Goal: Task Accomplishment & Management: Manage account settings

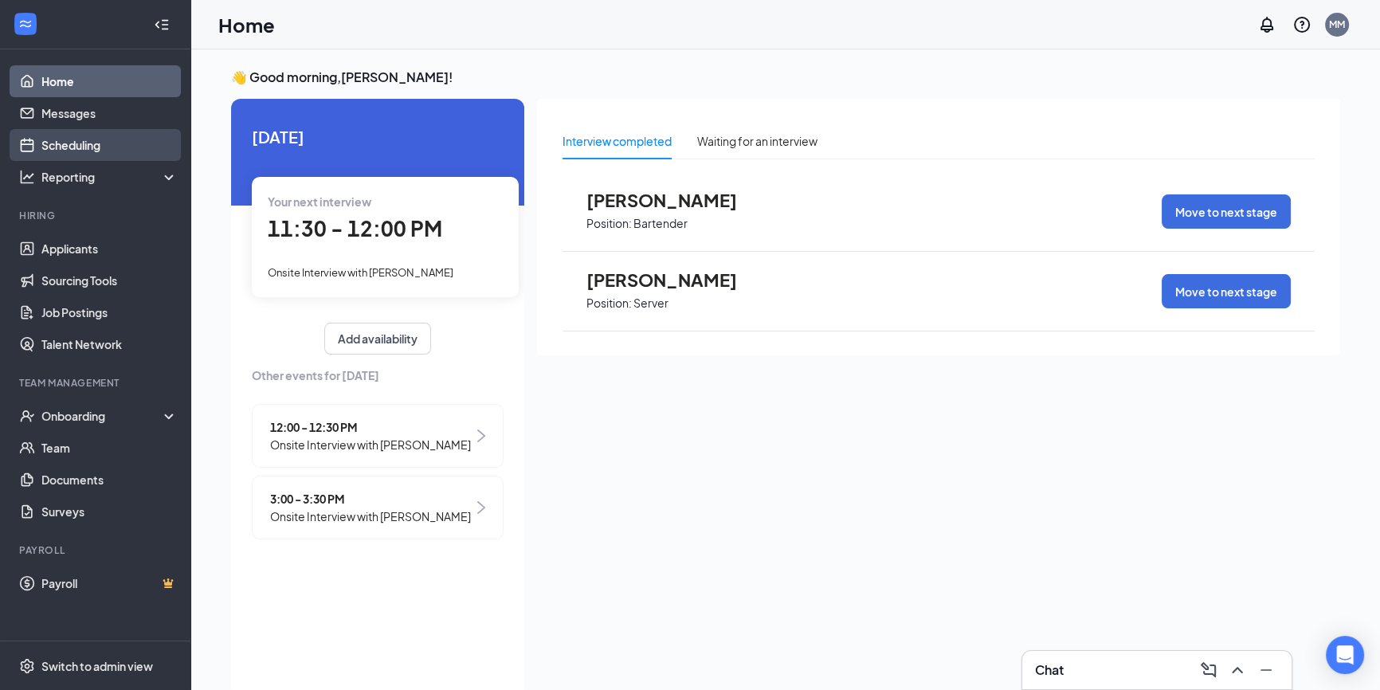
click at [92, 144] on link "Scheduling" at bounding box center [109, 145] width 136 height 32
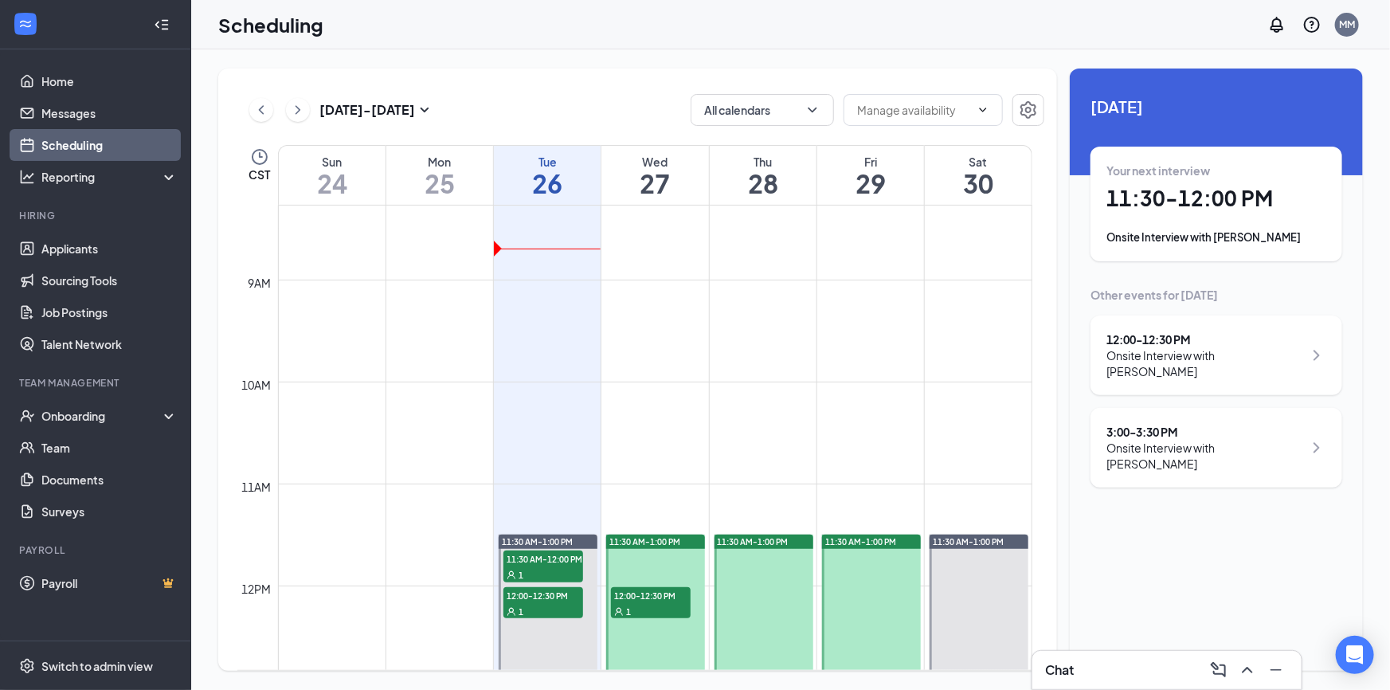
scroll to position [999, 0]
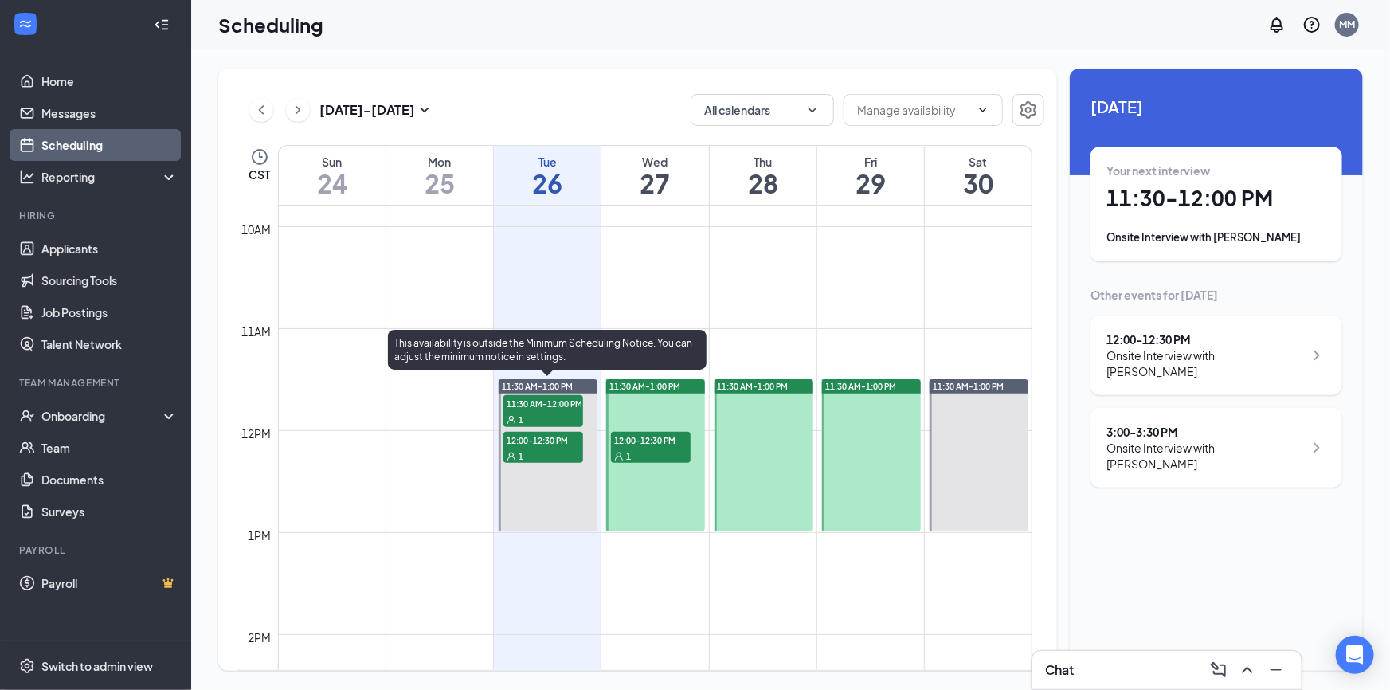
click at [552, 408] on span "11:30 AM-12:00 PM" at bounding box center [543, 403] width 80 height 16
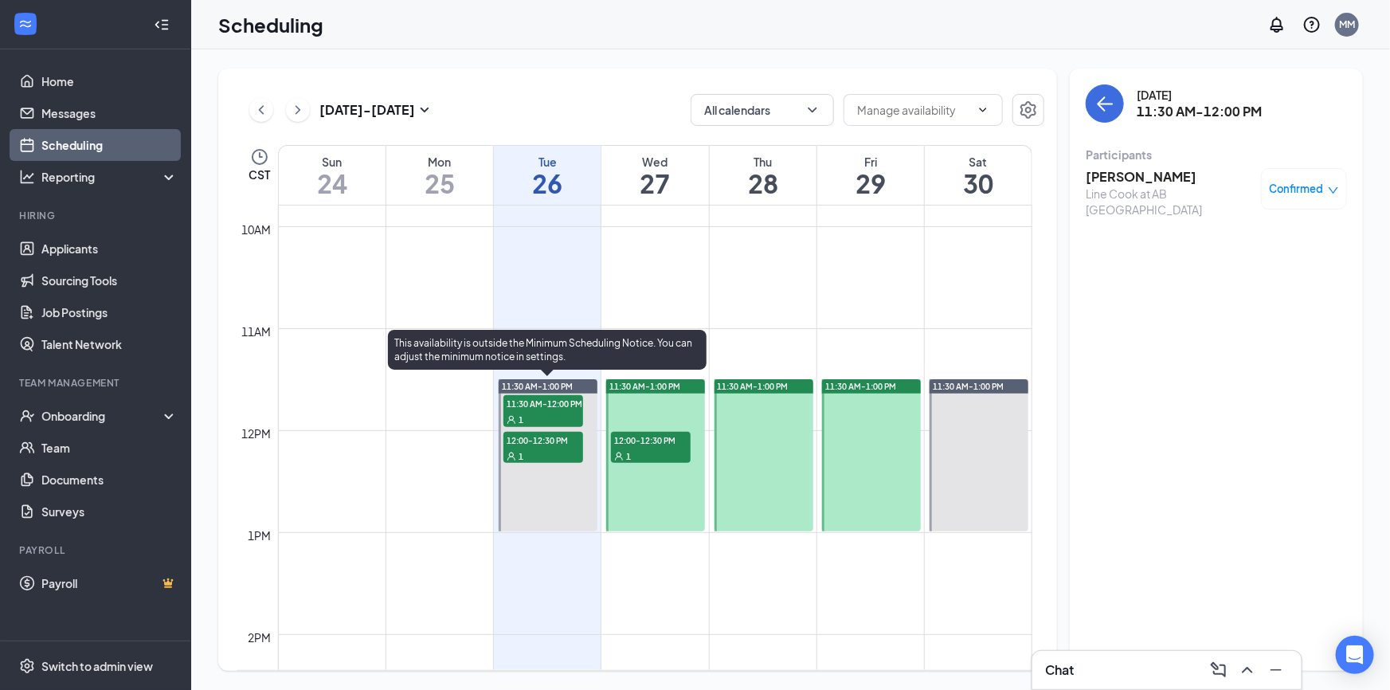
click at [542, 444] on span "12:00-12:30 PM" at bounding box center [543, 440] width 80 height 16
click at [555, 405] on span "11:30 AM-12:00 PM" at bounding box center [543, 403] width 80 height 16
click at [554, 450] on div "1" at bounding box center [543, 456] width 80 height 16
click at [557, 411] on div "1" at bounding box center [543, 419] width 80 height 16
click at [555, 442] on span "12:00-12:30 PM" at bounding box center [543, 440] width 80 height 16
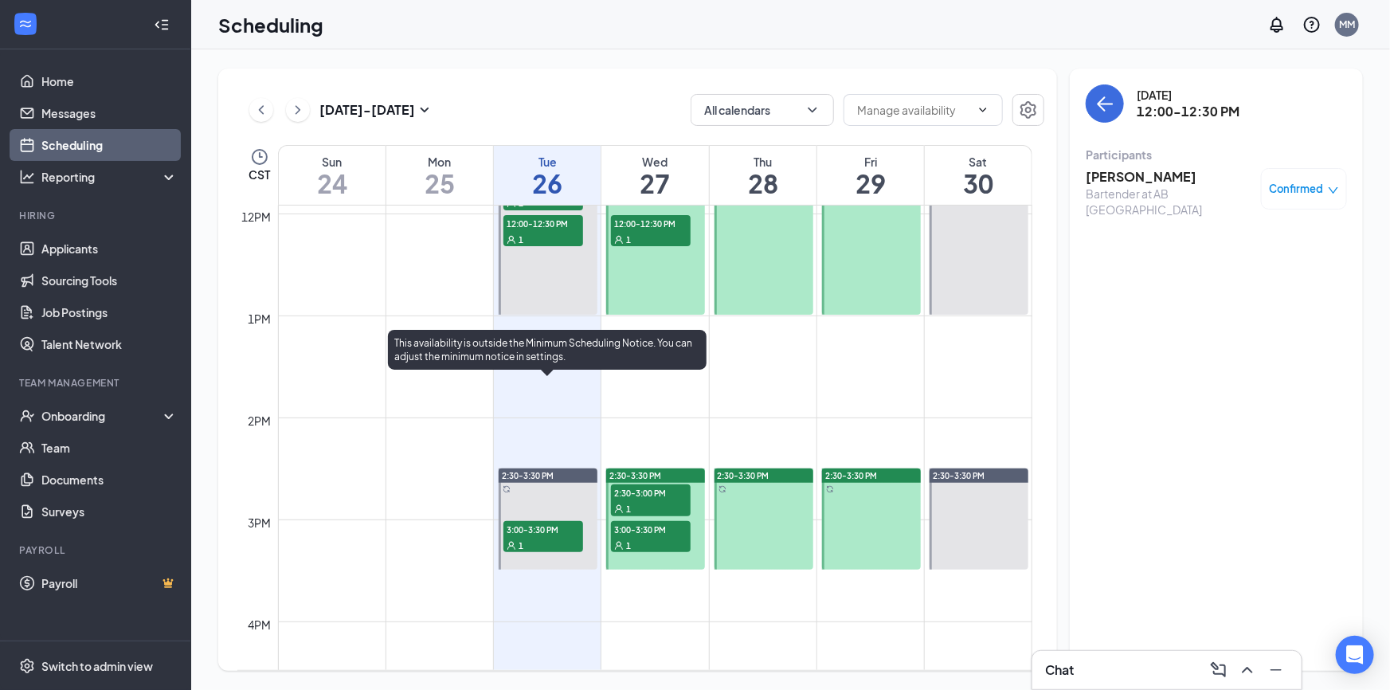
scroll to position [1289, 0]
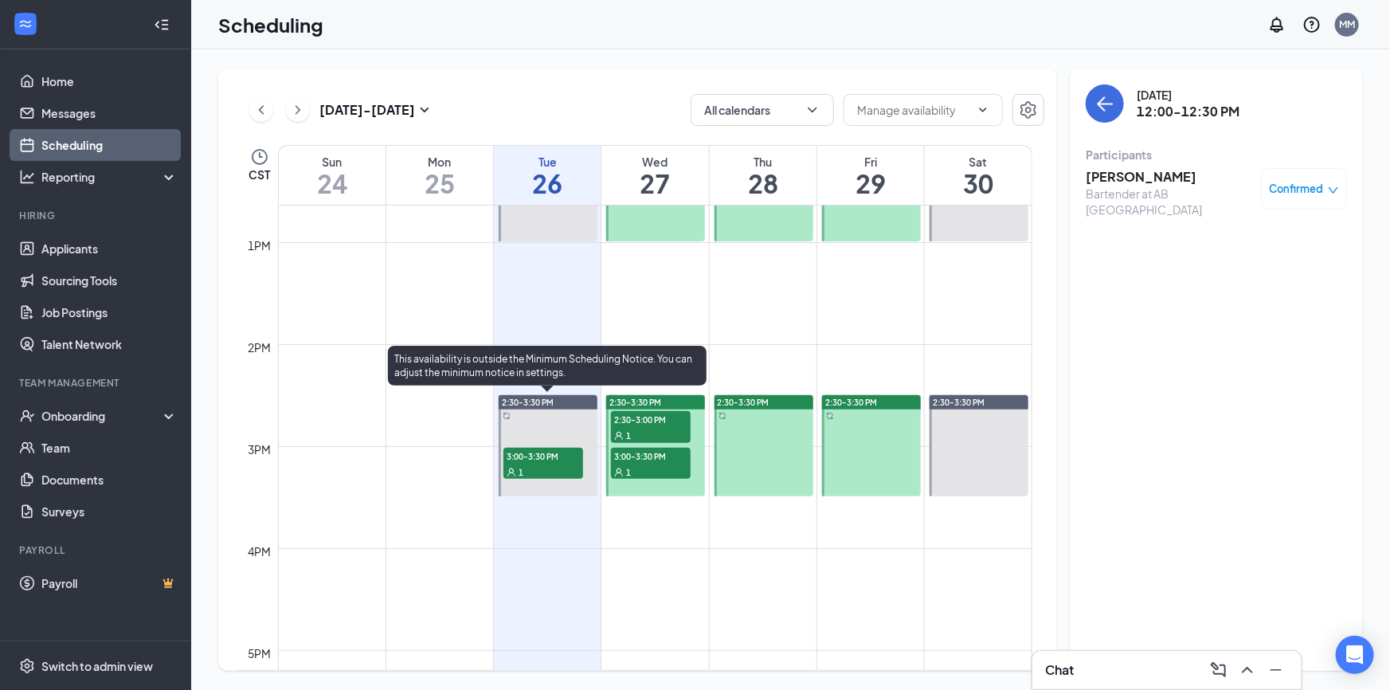
click at [548, 469] on div "1" at bounding box center [543, 472] width 80 height 16
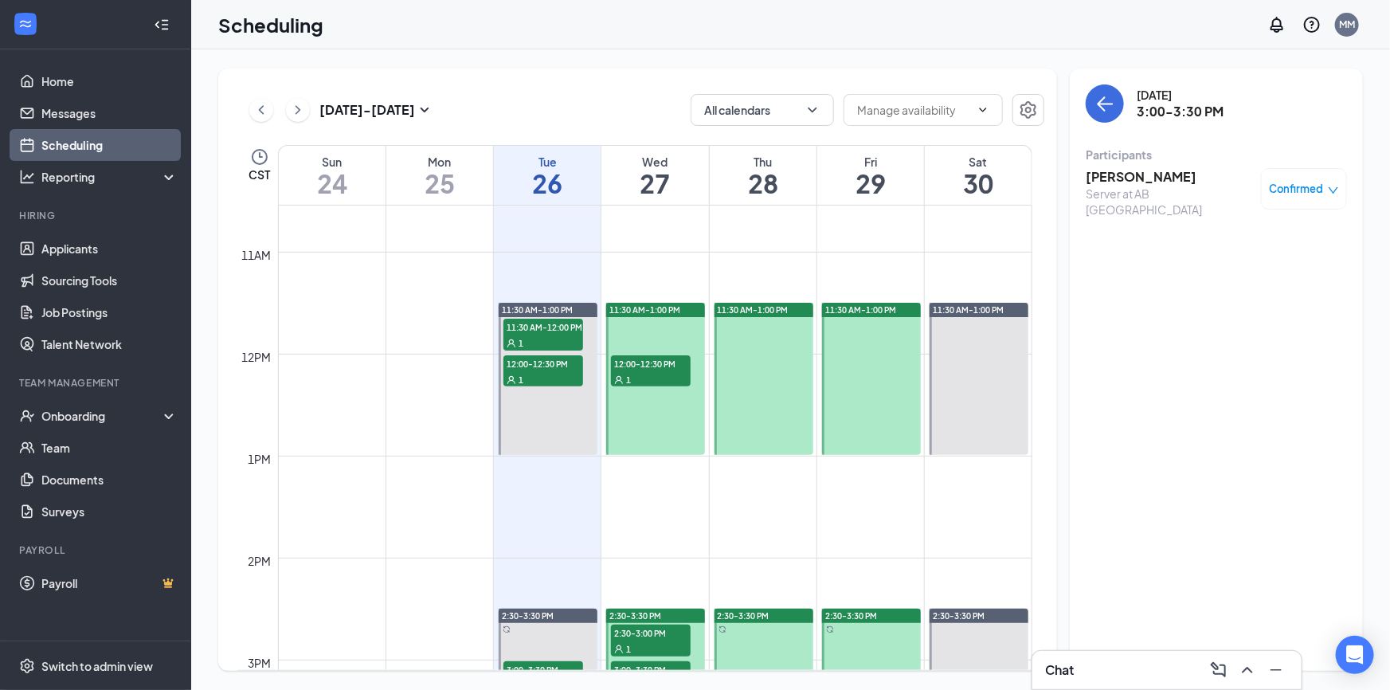
scroll to position [1071, 0]
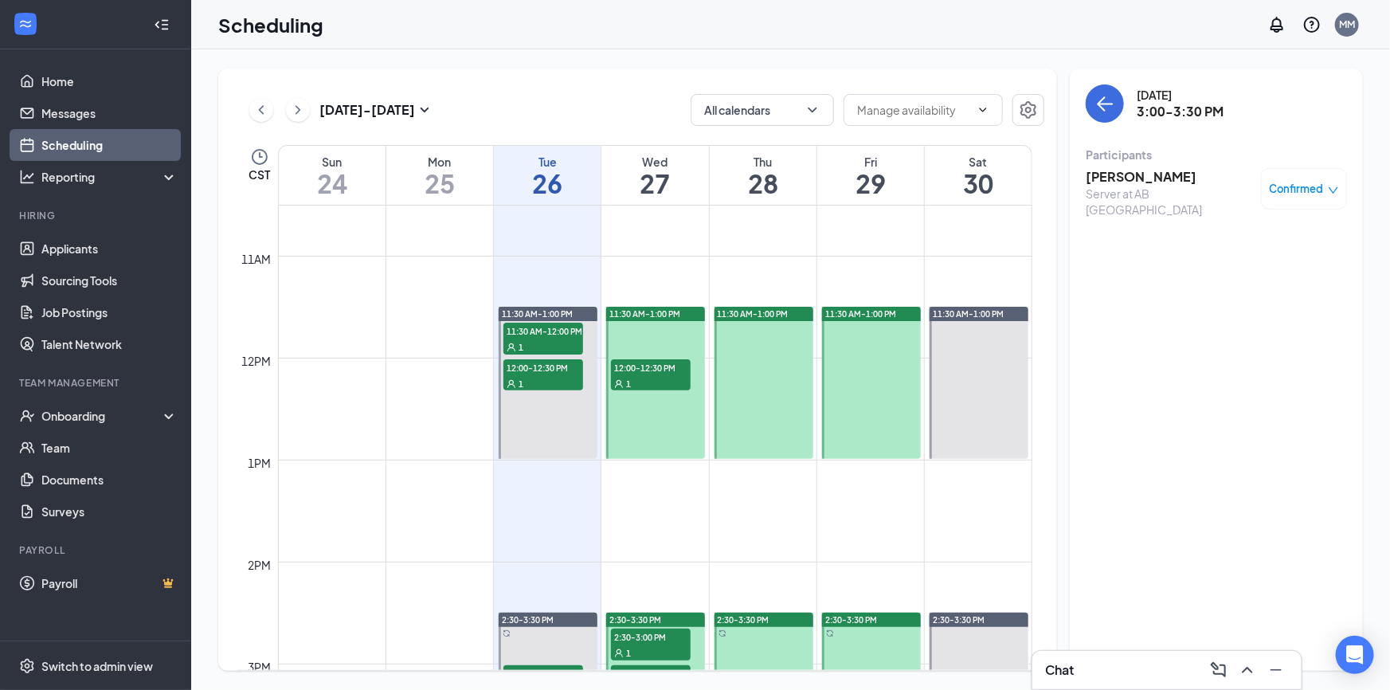
click at [660, 373] on span "12:00-12:30 PM" at bounding box center [651, 367] width 80 height 16
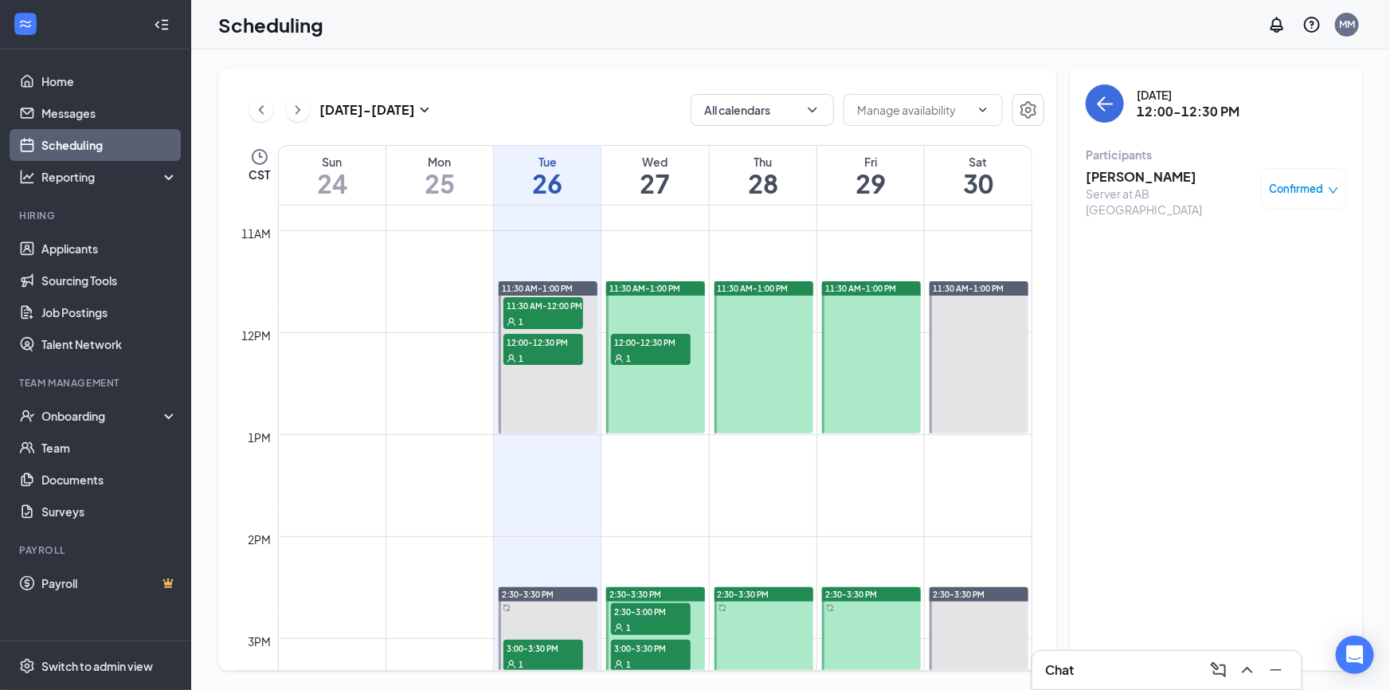
scroll to position [1071, 0]
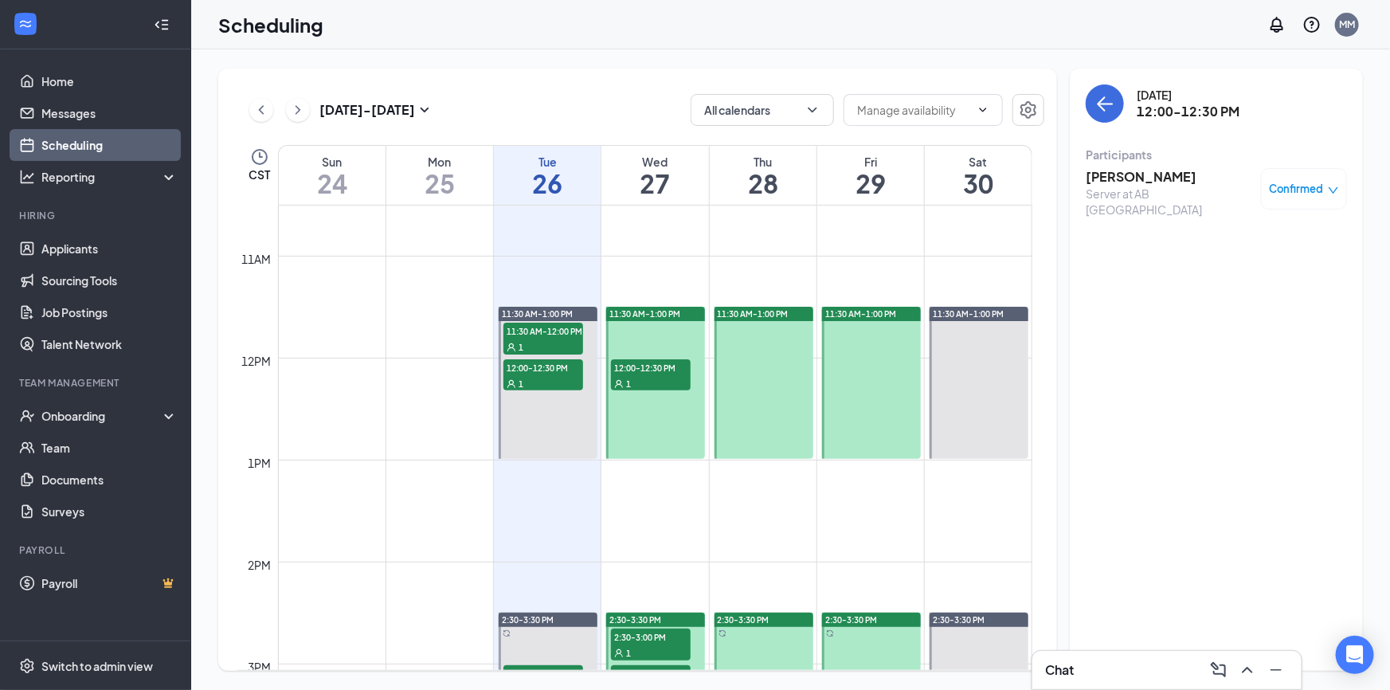
click at [652, 375] on div "1" at bounding box center [651, 383] width 80 height 16
click at [659, 372] on span "12:00-12:30 PM" at bounding box center [651, 367] width 80 height 16
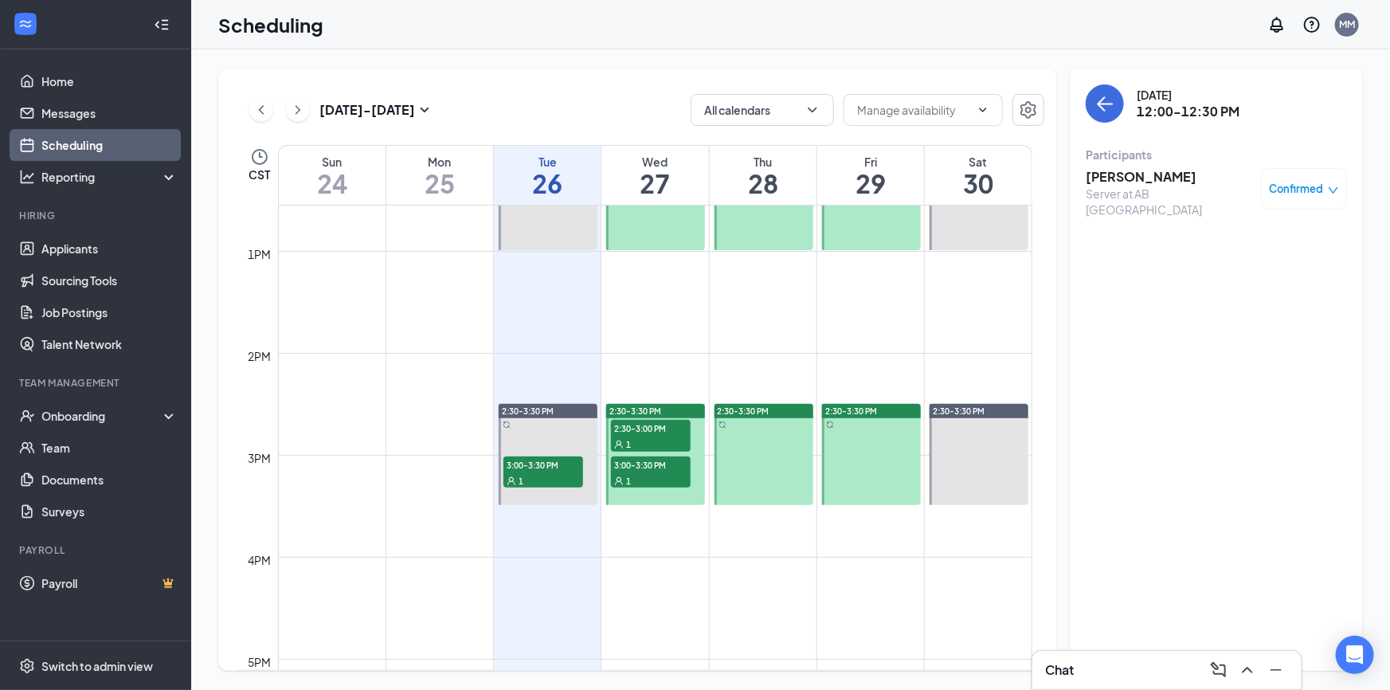
scroll to position [1289, 0]
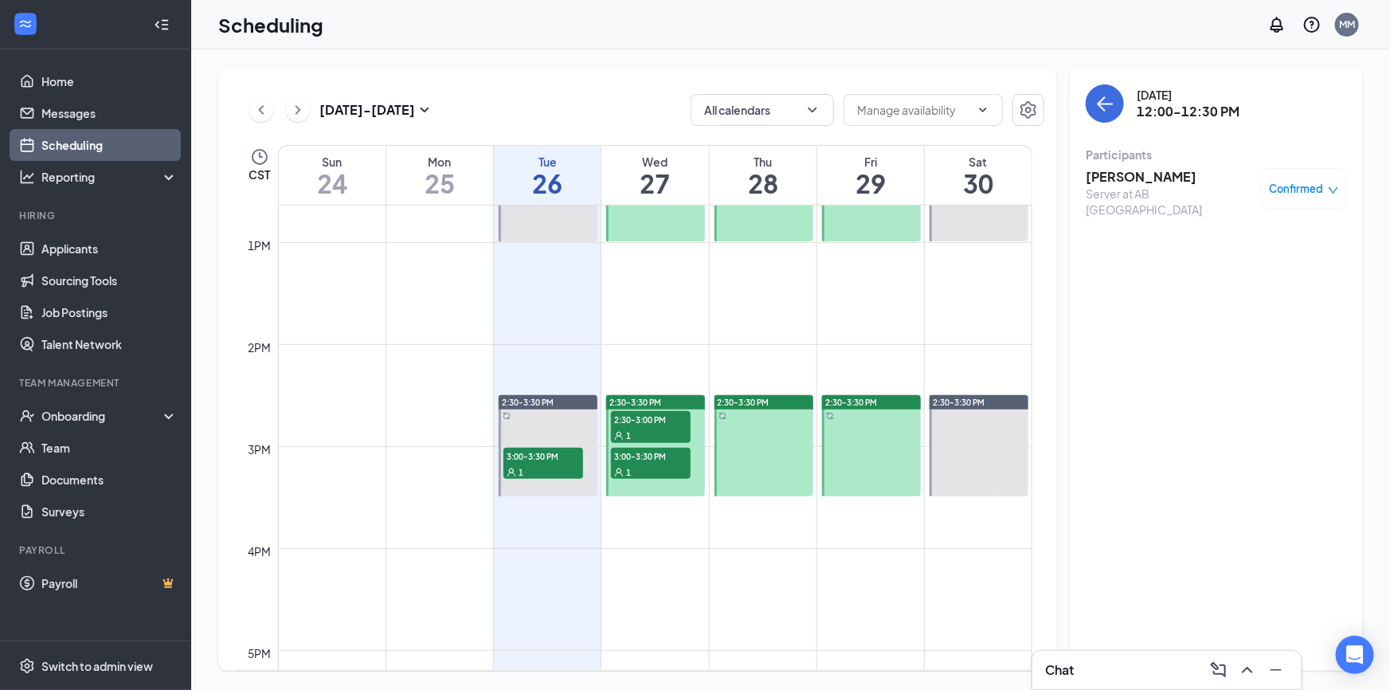
click at [663, 421] on span "2:30-3:00 PM" at bounding box center [651, 419] width 80 height 16
click at [650, 472] on div "1" at bounding box center [651, 472] width 80 height 16
